Goal: Check status: Check status

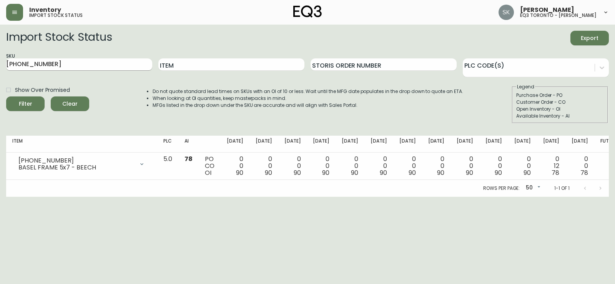
click at [23, 69] on div "SKU [PHONE_NUMBER]" at bounding box center [79, 64] width 146 height 25
click at [49, 68] on input "[PHONE_NUMBER]" at bounding box center [79, 64] width 146 height 12
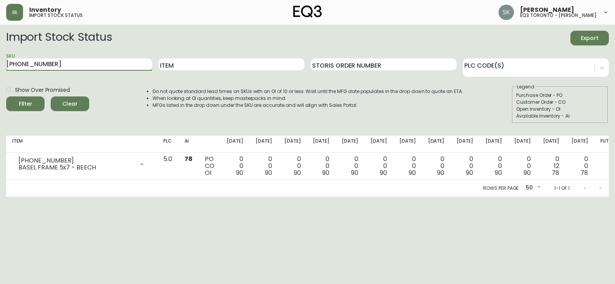
paste input "[PHONE_NUMBER]"
type input "[PHONE_NUMBER]"
click at [6, 96] on button "Filter" at bounding box center [25, 103] width 38 height 15
